Goal: Subscribe to service/newsletter

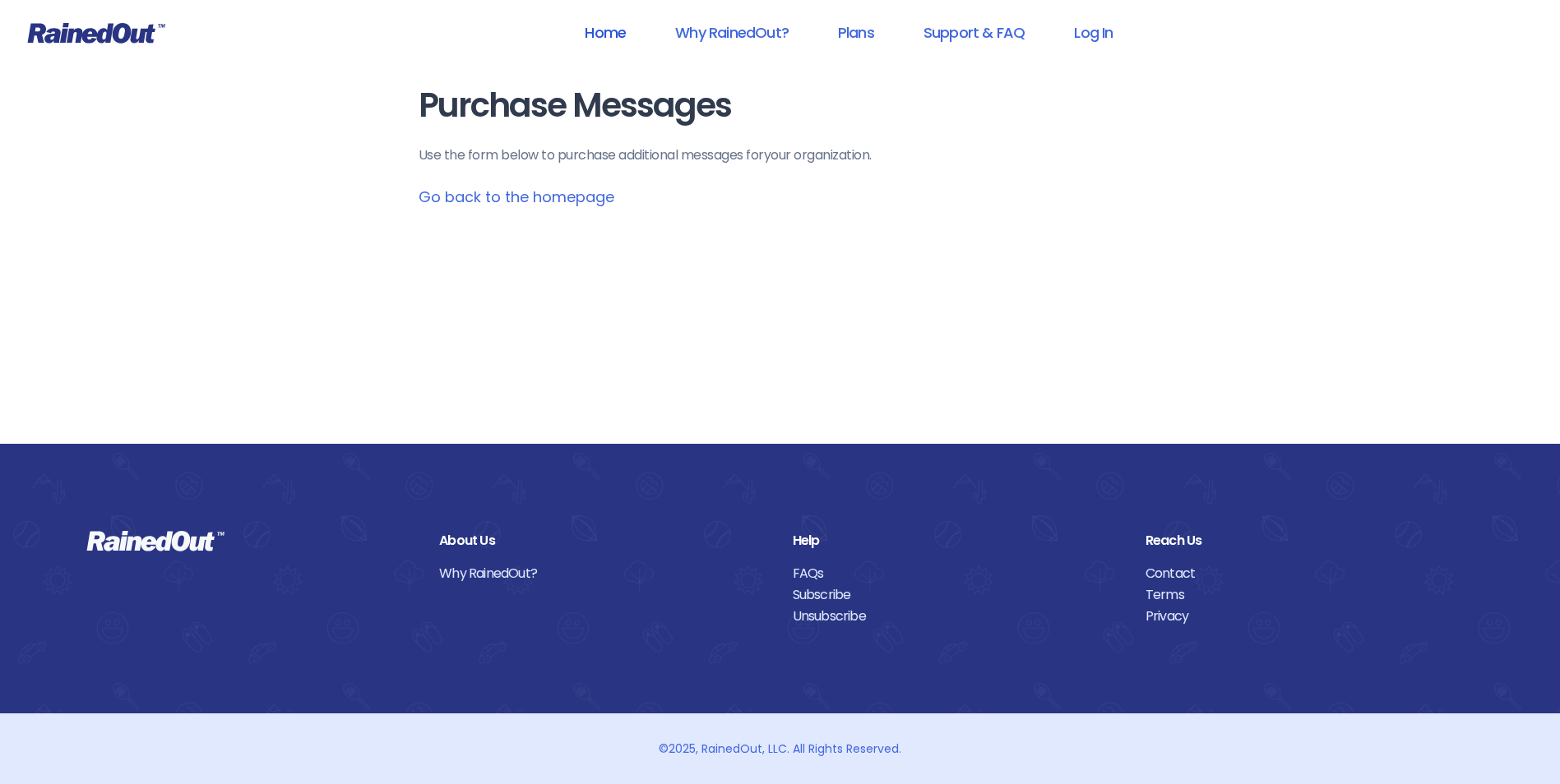
click at [608, 35] on link "Home" at bounding box center [604, 32] width 84 height 37
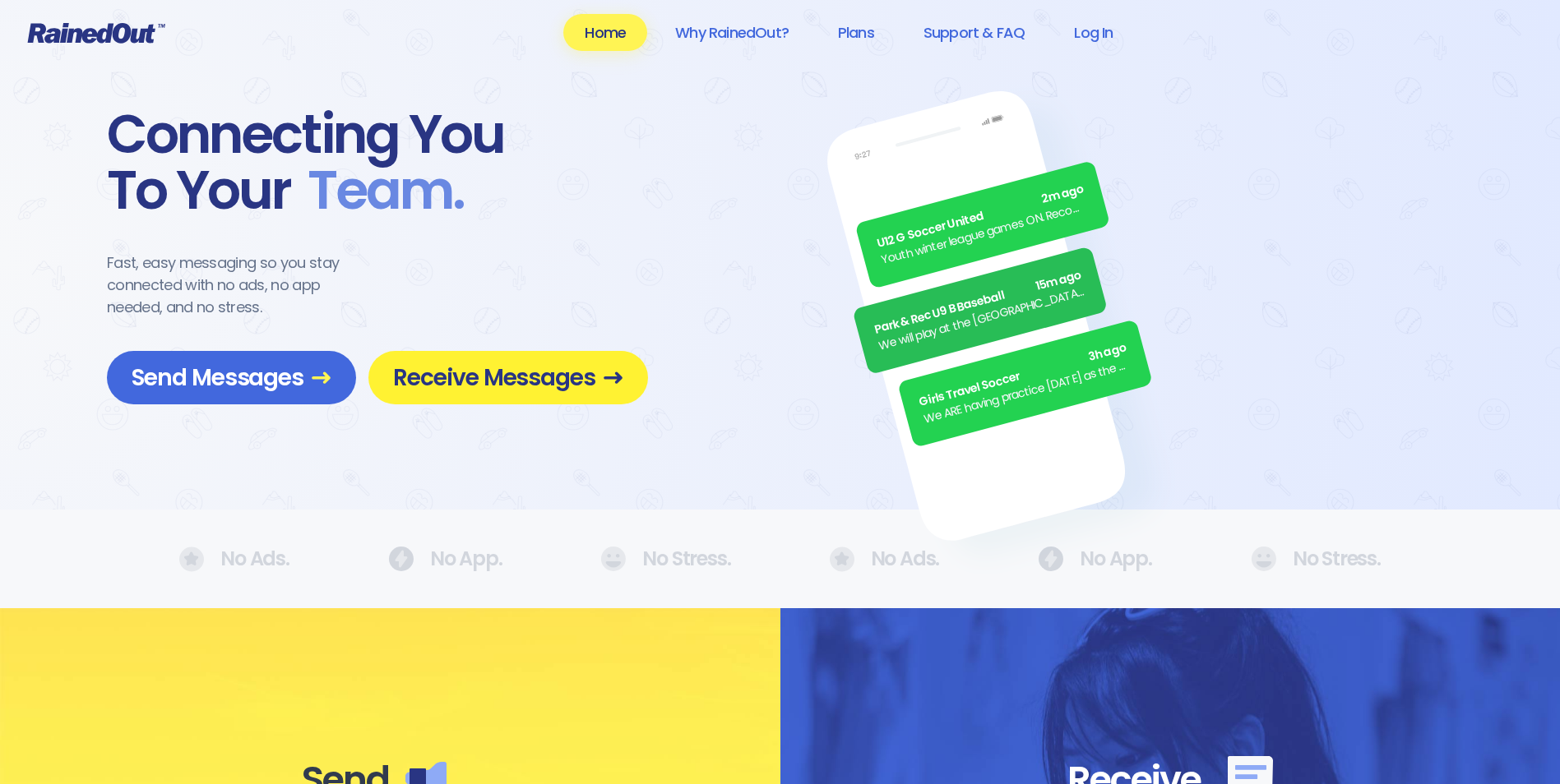
click at [472, 386] on span "Receive Messages" at bounding box center [509, 377] width 230 height 29
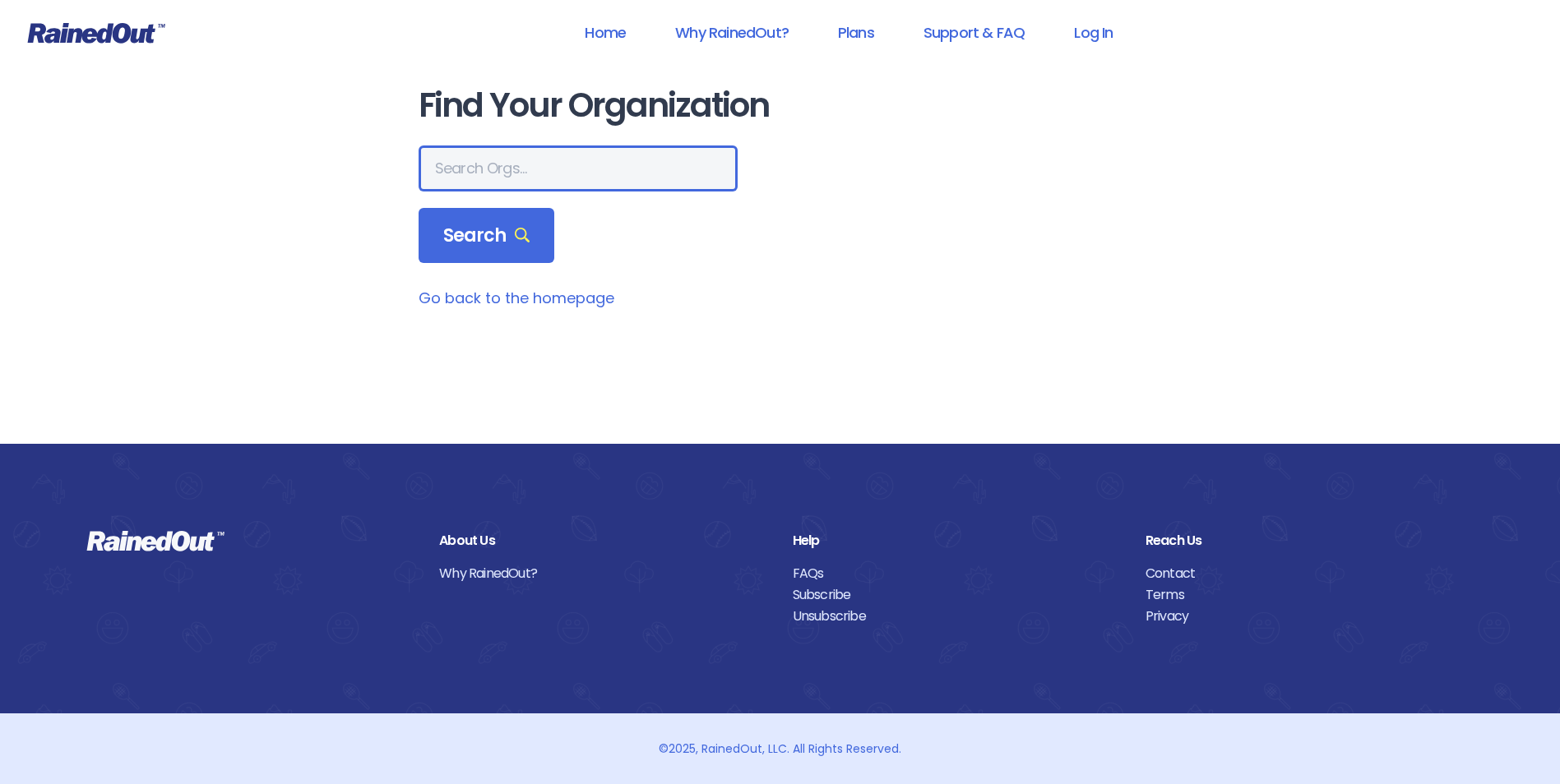
click at [486, 172] on input "text" at bounding box center [578, 169] width 319 height 46
type input "WVU [GEOGRAPHIC_DATA]"
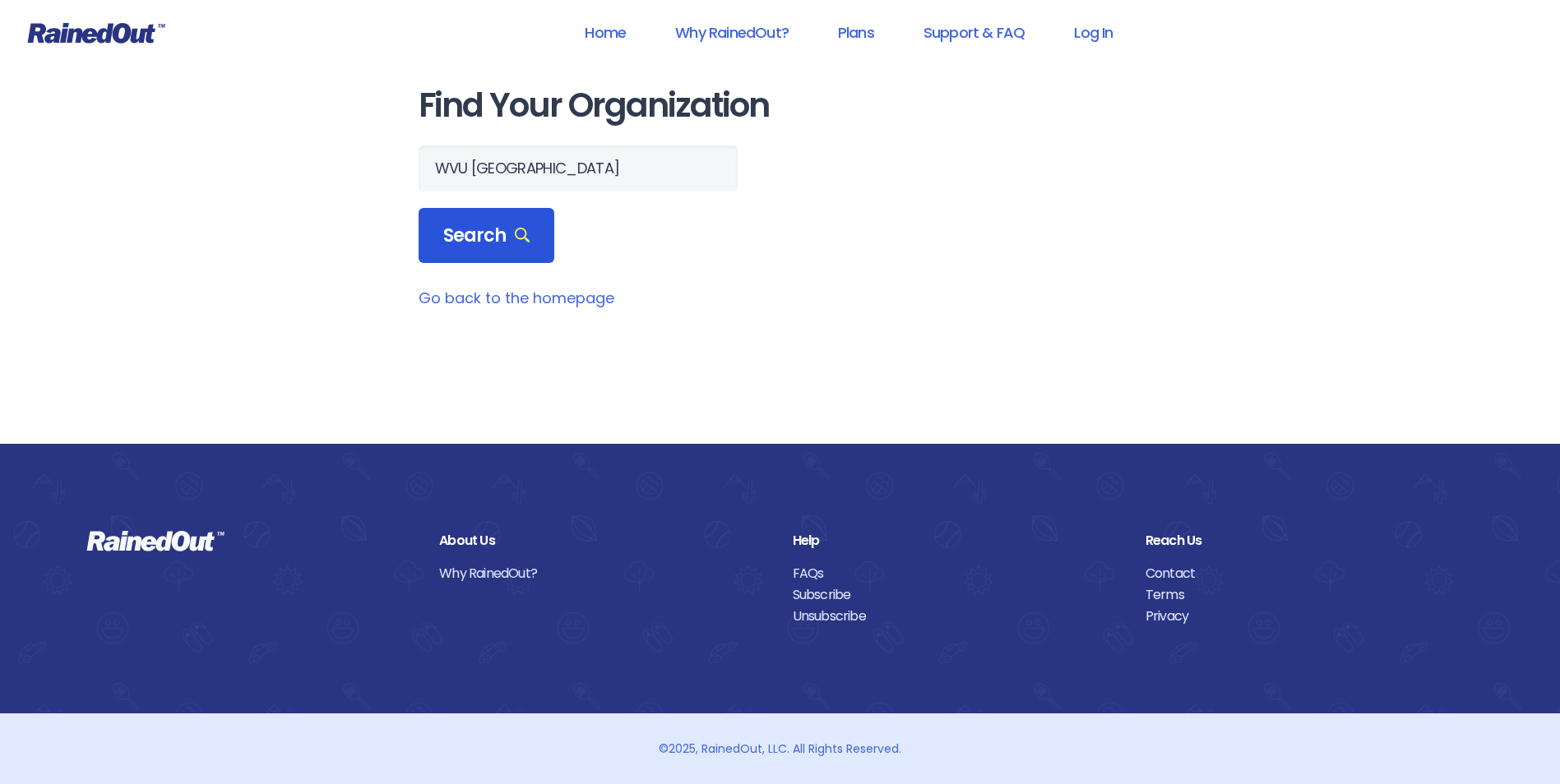
click at [472, 237] on span "Search" at bounding box center [487, 236] width 88 height 23
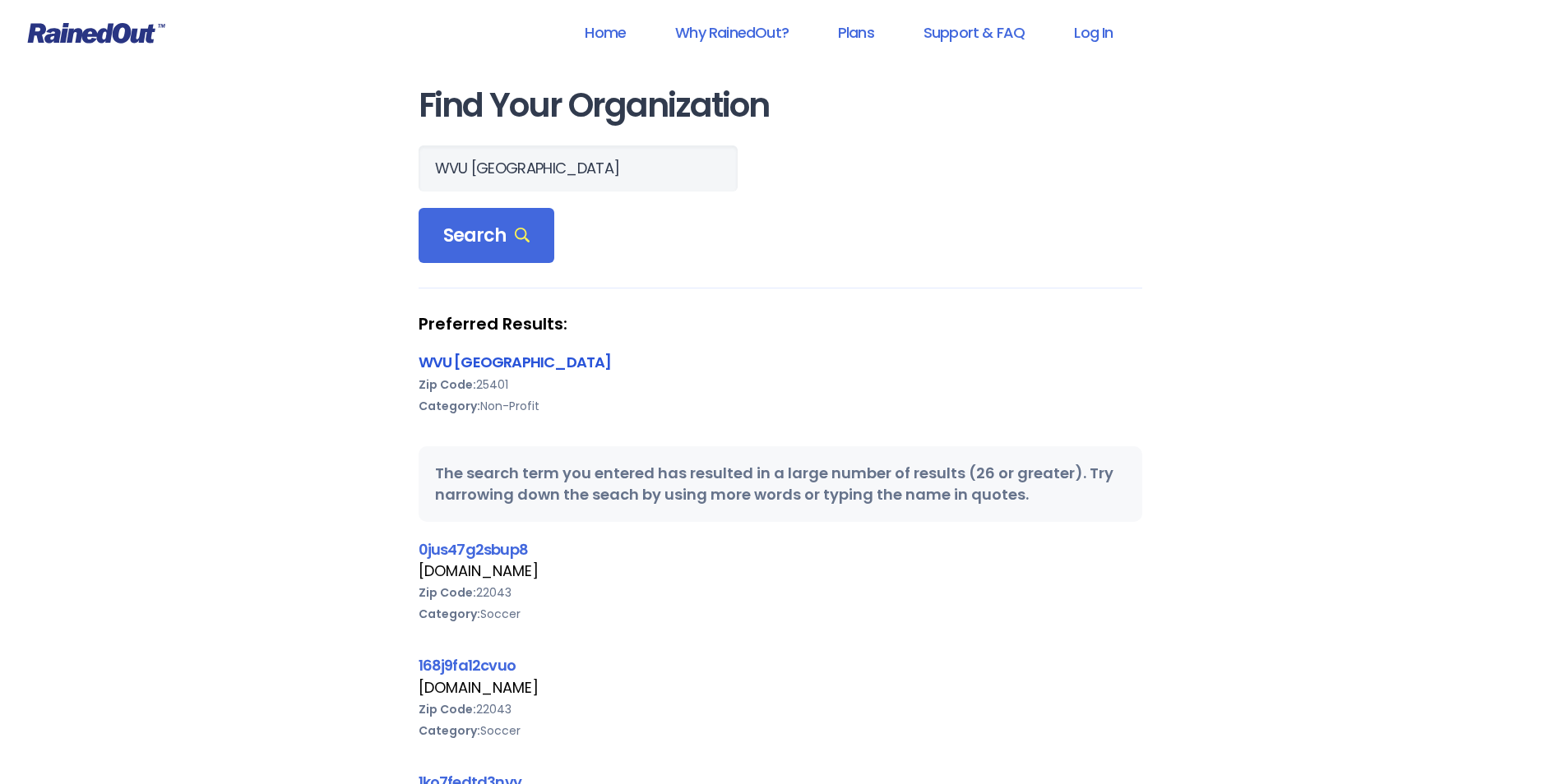
click at [460, 368] on link "WVU [GEOGRAPHIC_DATA]" at bounding box center [515, 362] width 194 height 20
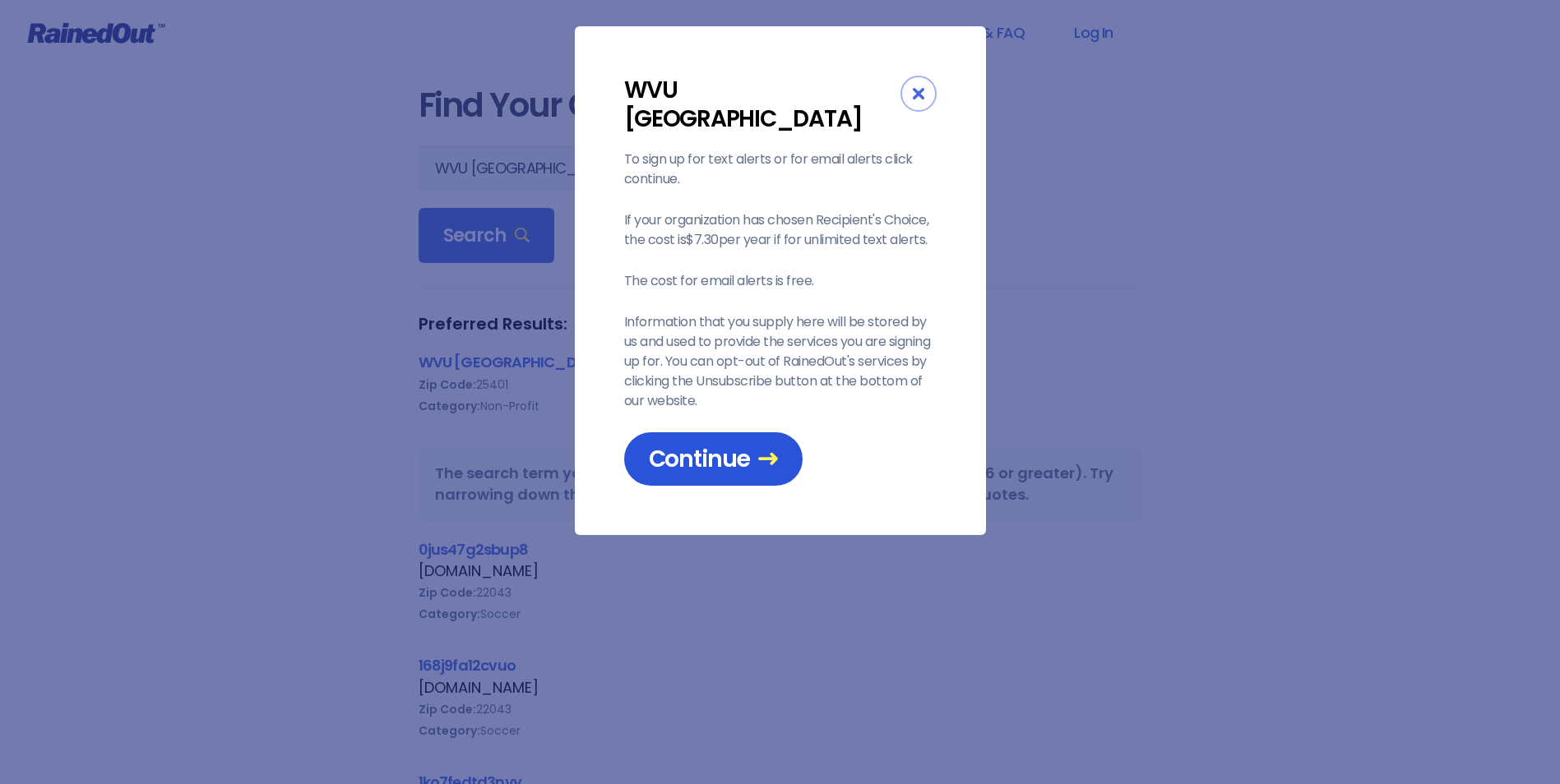
click at [679, 445] on span "Continue" at bounding box center [713, 459] width 129 height 29
